Goal: Information Seeking & Learning: Learn about a topic

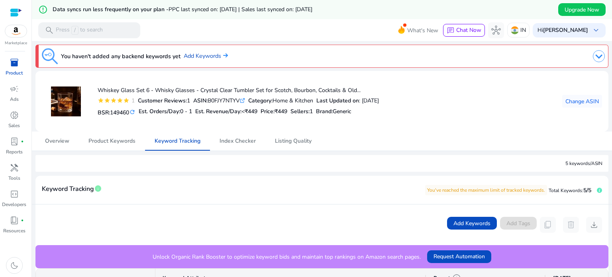
scroll to position [81, 0]
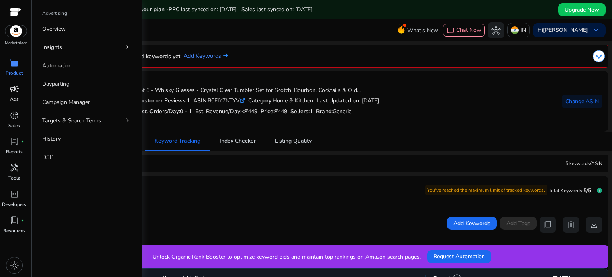
click at [12, 86] on span "campaign" at bounding box center [15, 89] width 10 height 10
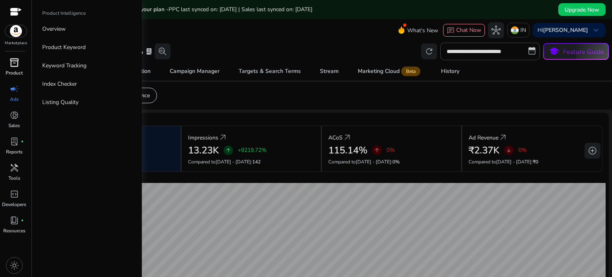
click at [18, 67] on span "inventory_2" at bounding box center [15, 63] width 10 height 10
click at [61, 30] on p "Overview" at bounding box center [54, 29] width 24 height 8
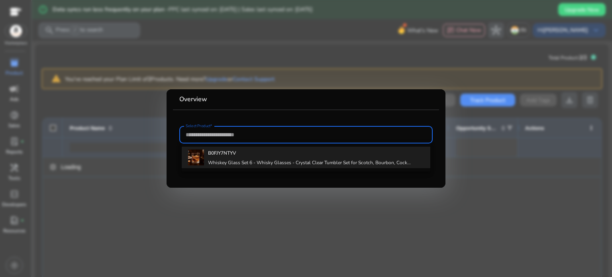
click at [220, 163] on h4 "Whiskey Glass Set 6 - Whisky Glasses - Crystal Clear Tumbler Set for Scotch, Bo…" at bounding box center [309, 162] width 203 height 6
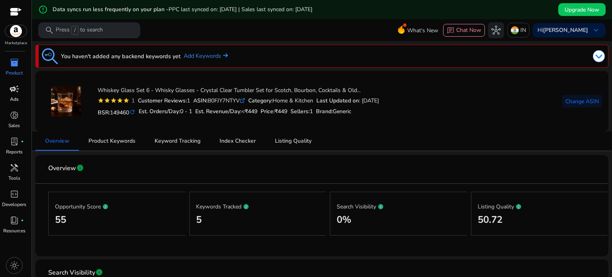
click at [133, 113] on mat-icon "refresh" at bounding box center [132, 112] width 6 height 8
click at [126, 140] on span "Product Keywords" at bounding box center [112, 141] width 47 height 6
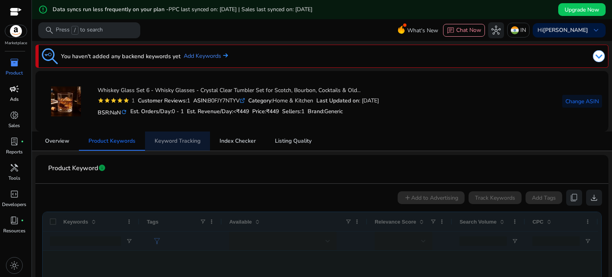
click at [173, 138] on span "Keyword Tracking" at bounding box center [178, 141] width 46 height 6
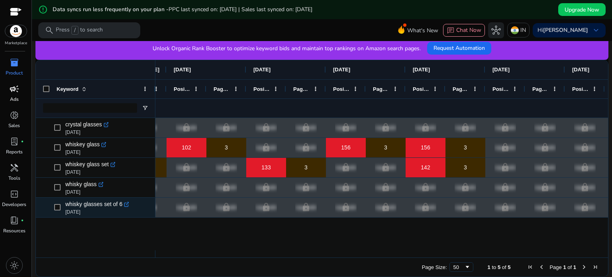
scroll to position [0, 579]
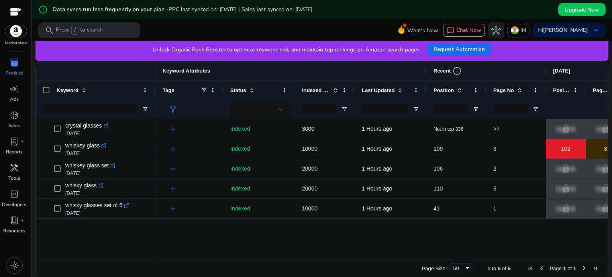
scroll to position [209, 0]
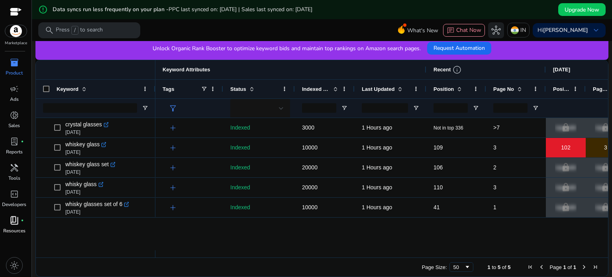
click at [16, 221] on span "book_4" at bounding box center [15, 221] width 10 height 10
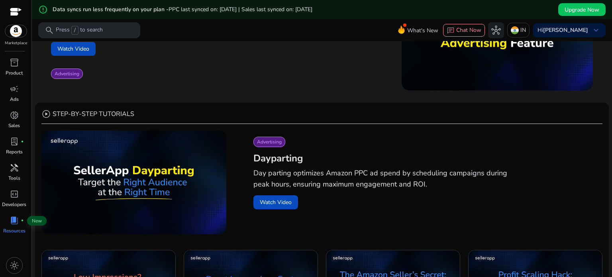
scroll to position [197, 0]
